Goal: Task Accomplishment & Management: Use online tool/utility

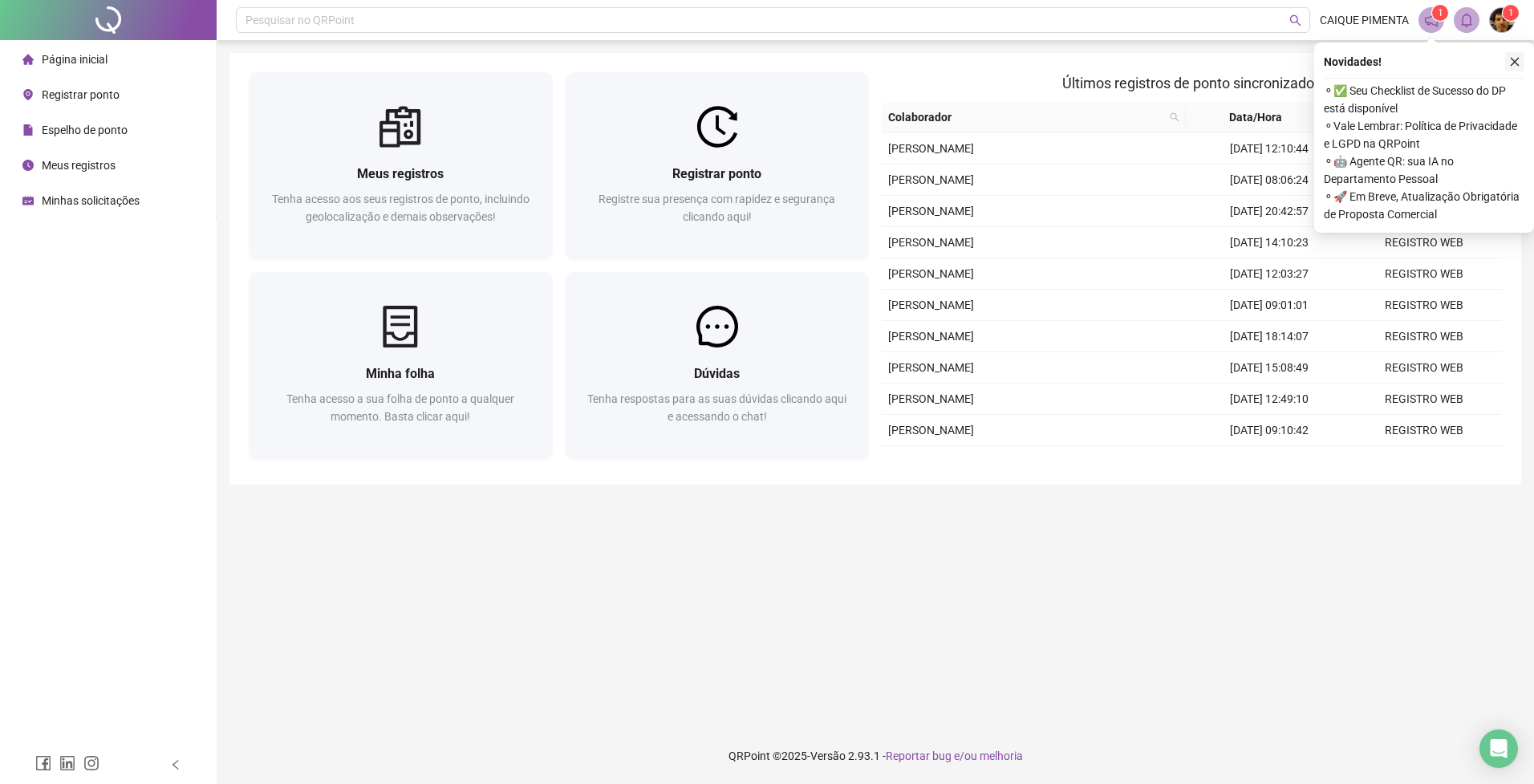
click at [1518, 61] on icon "close" at bounding box center [1515, 62] width 12 height 12
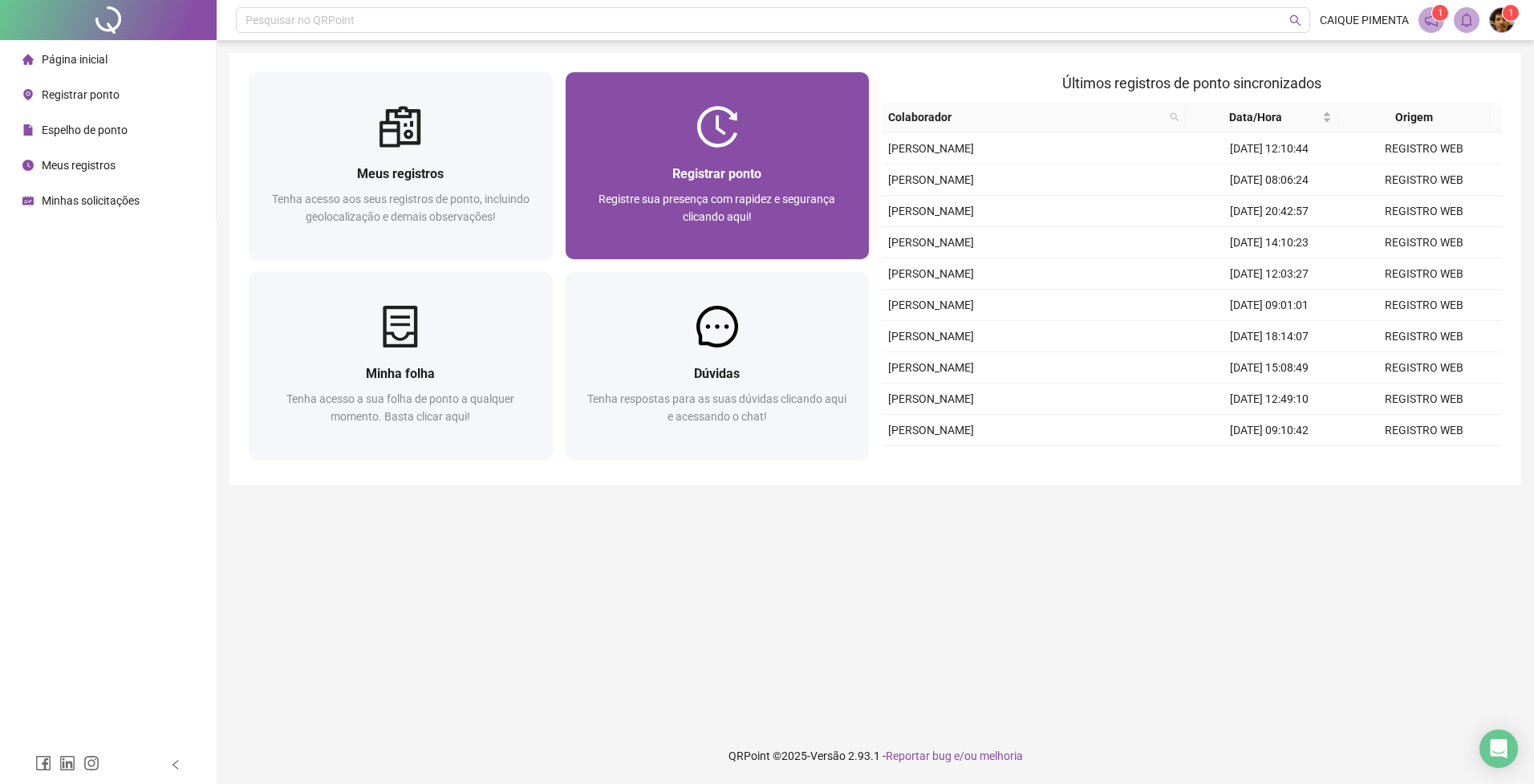
click at [679, 129] on div at bounding box center [718, 127] width 304 height 42
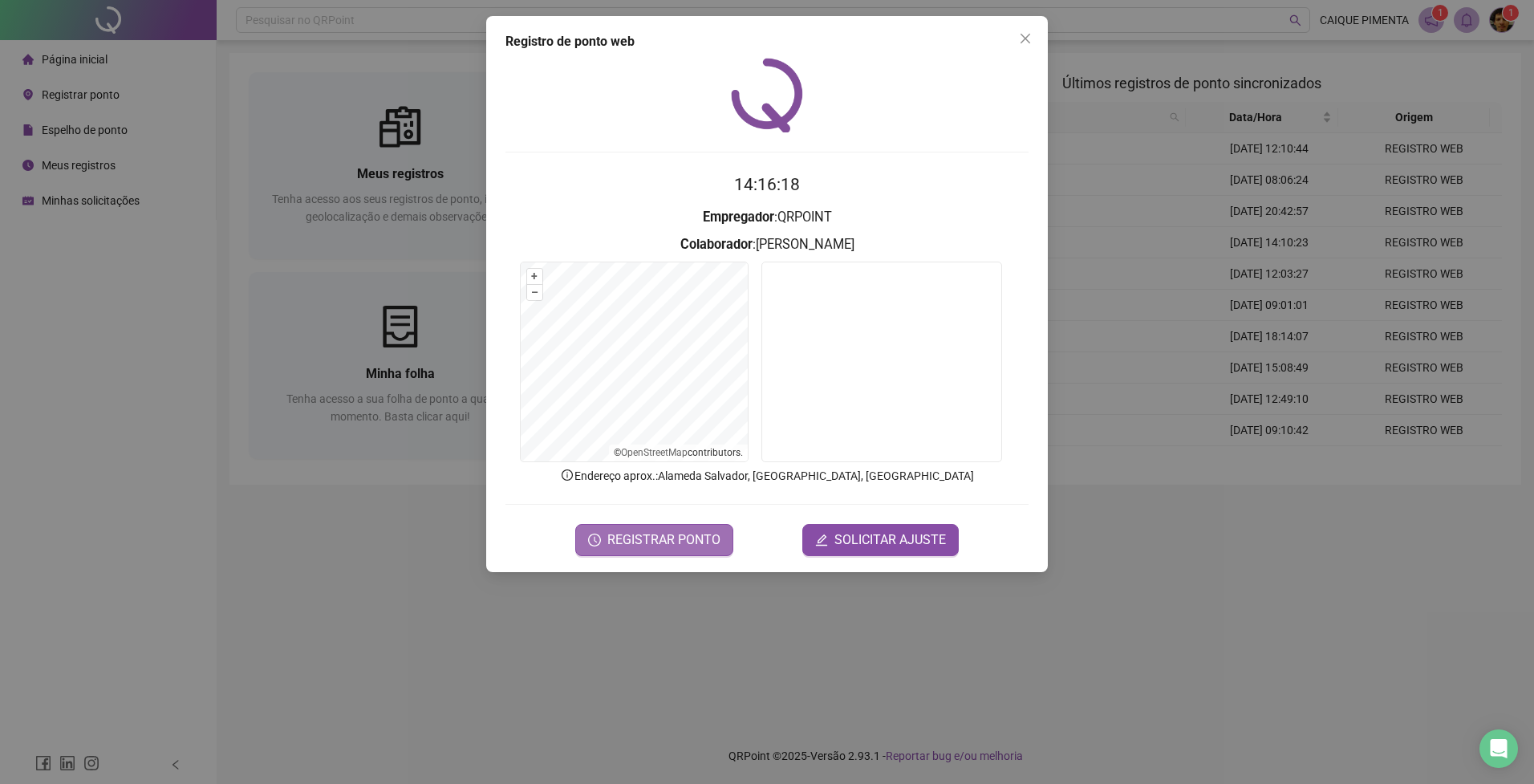
click at [677, 544] on span "REGISTRAR PONTO" at bounding box center [663, 540] width 113 height 19
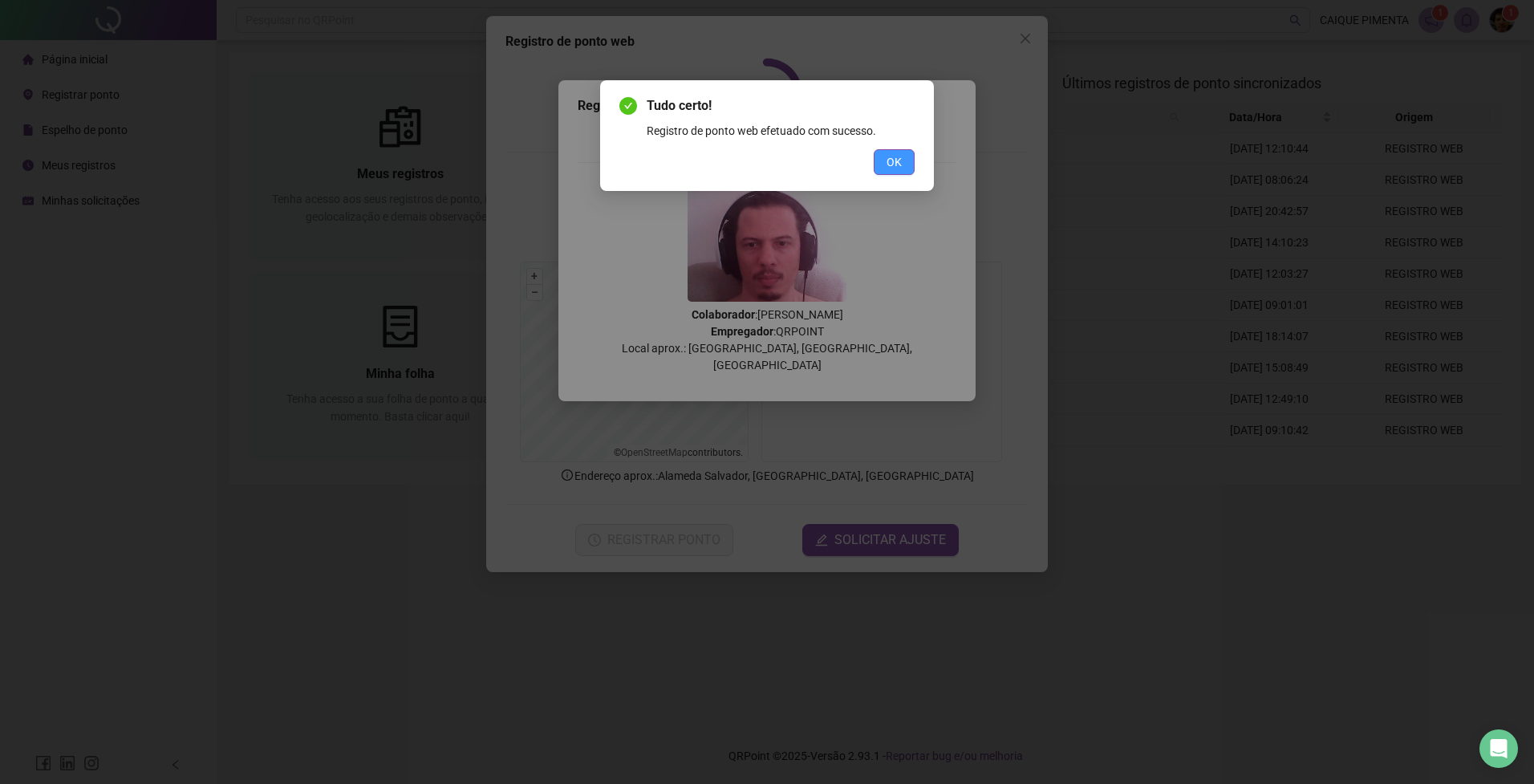
click at [895, 166] on span "OK" at bounding box center [895, 161] width 16 height 17
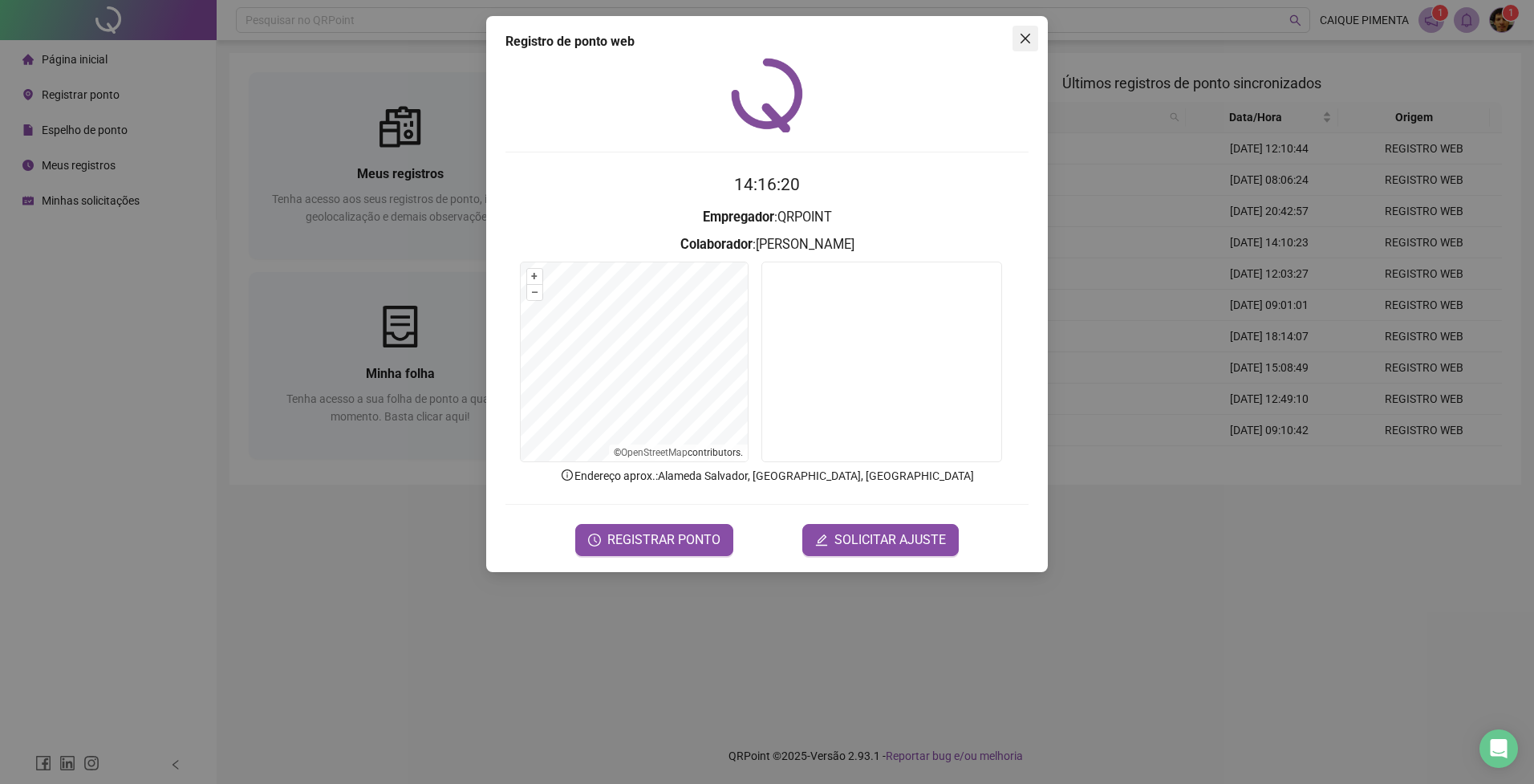
click at [1031, 48] on button "Close" at bounding box center [1025, 38] width 26 height 26
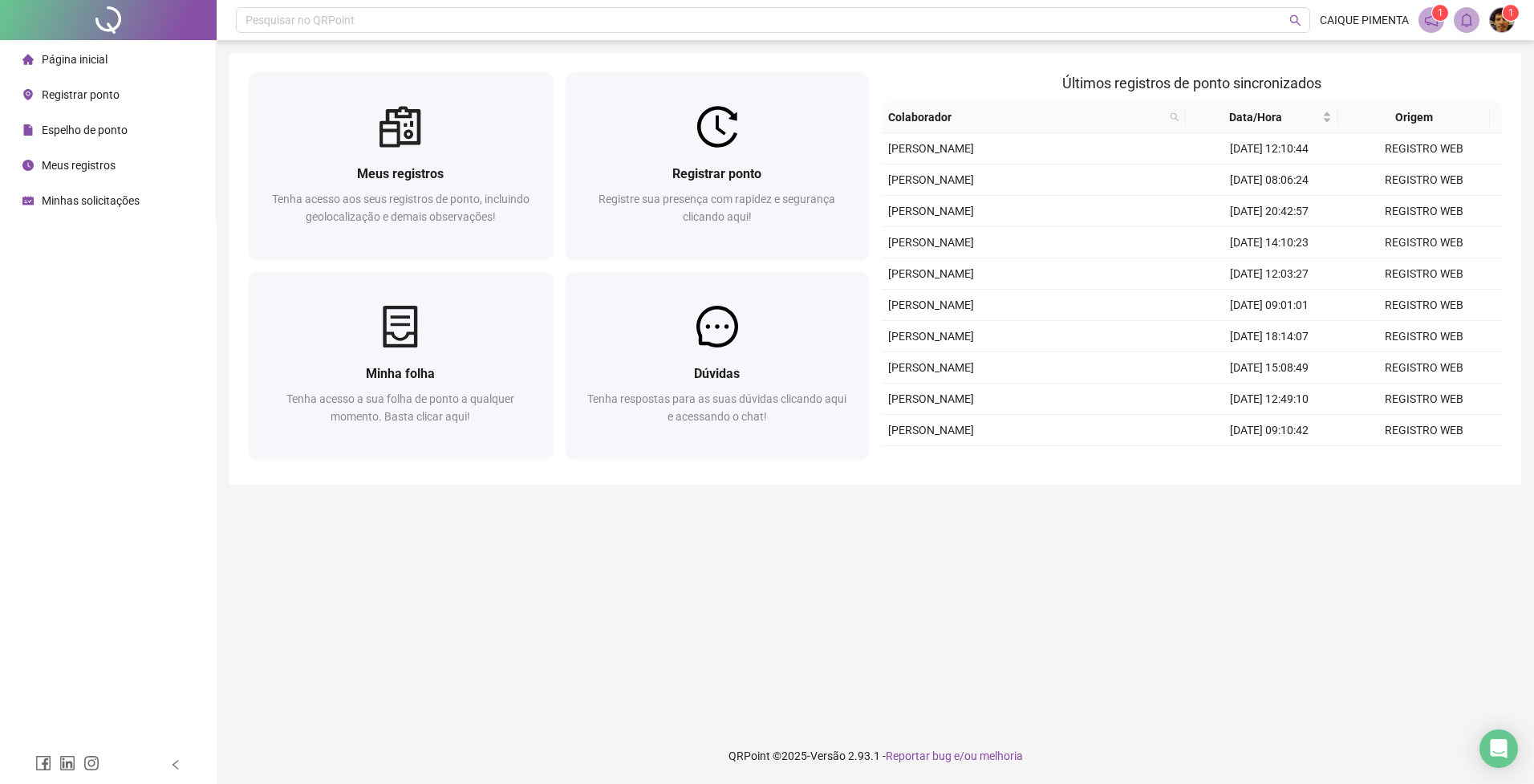
click at [867, 602] on main "Meus registros Tenha acesso aos seus registros de ponto, incluindo geolocalizaç…" at bounding box center [876, 383] width 1292 height 661
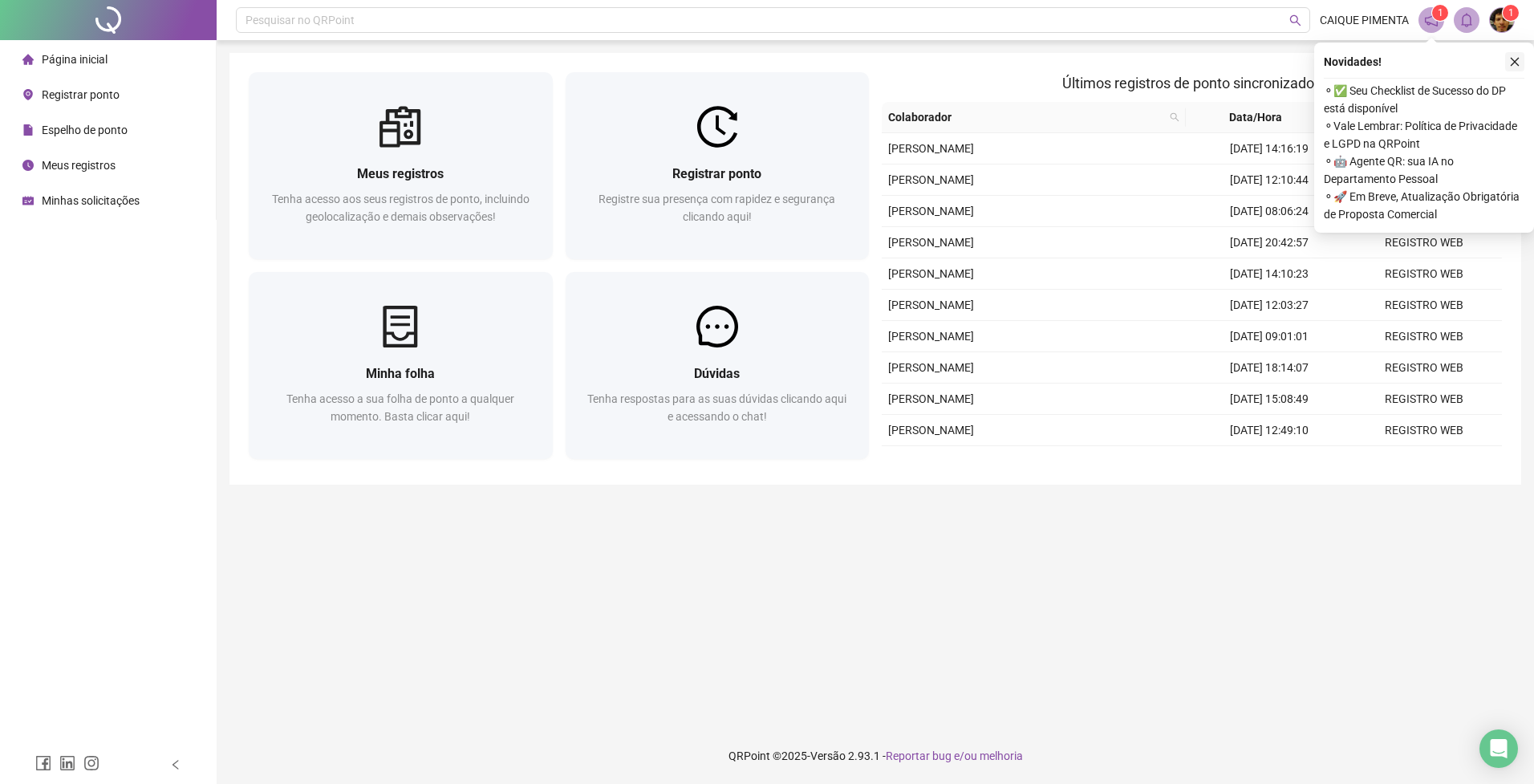
click at [1517, 64] on icon "close" at bounding box center [1515, 62] width 12 height 12
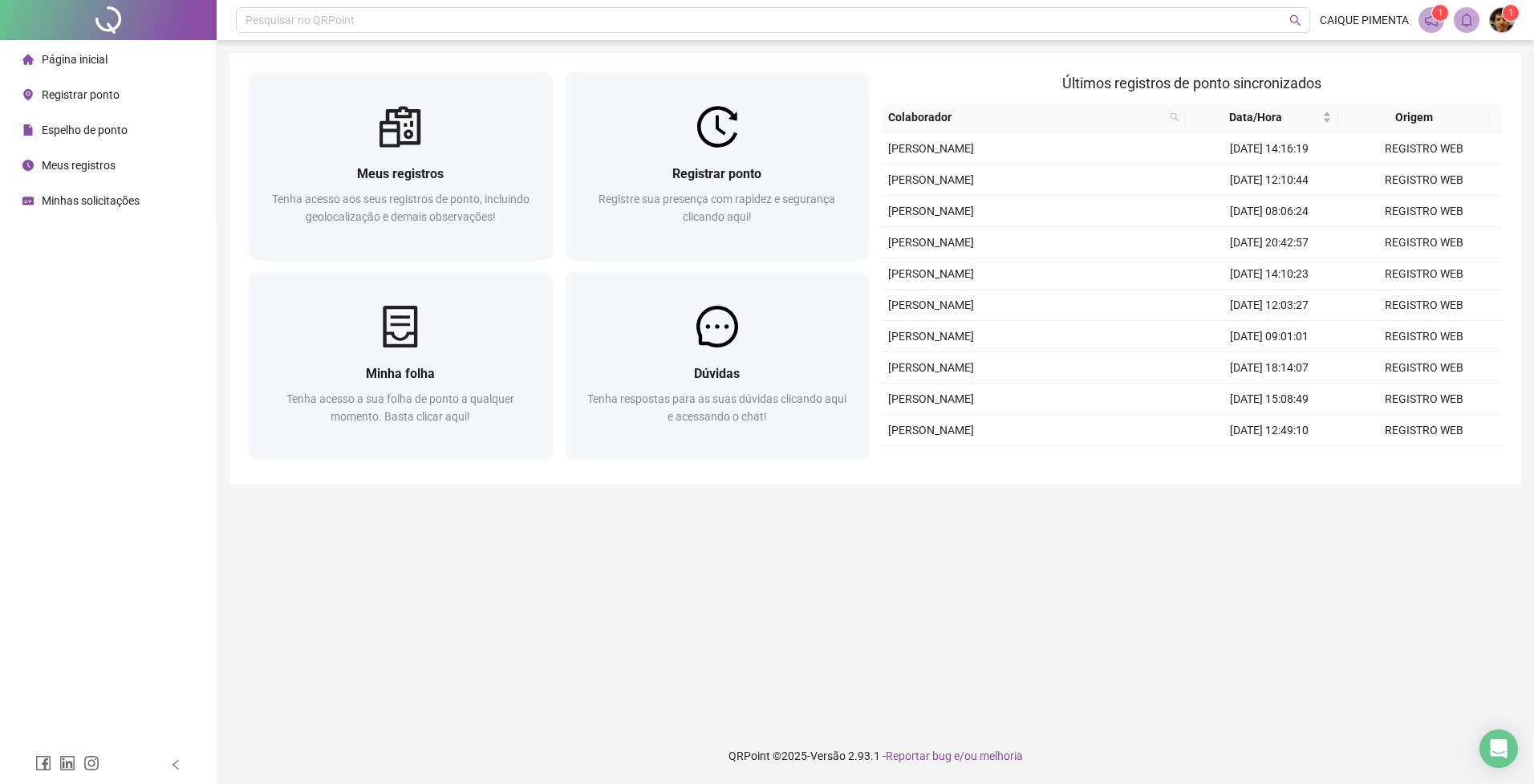
click at [1366, 57] on div "Meus registros Tenha acesso aos seus registros de ponto, incluindo geolocalizaç…" at bounding box center [876, 268] width 1292 height 432
click at [1335, 51] on div "Pesquisar no QRPoint CAIQUE PIMENTA 1 1 Meus registros Tenha acesso aos seus re…" at bounding box center [875, 392] width 1318 height 784
